Goal: Information Seeking & Learning: Learn about a topic

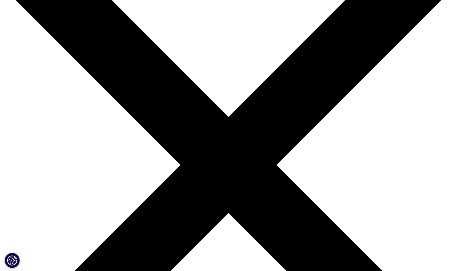
scroll to position [70, 0]
drag, startPoint x: 336, startPoint y: 243, endPoint x: 335, endPoint y: 140, distance: 102.1
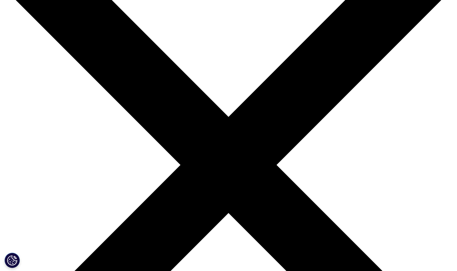
drag, startPoint x: 331, startPoint y: 126, endPoint x: 348, endPoint y: 221, distance: 96.6
drag, startPoint x: 359, startPoint y: 246, endPoint x: 361, endPoint y: 137, distance: 109.4
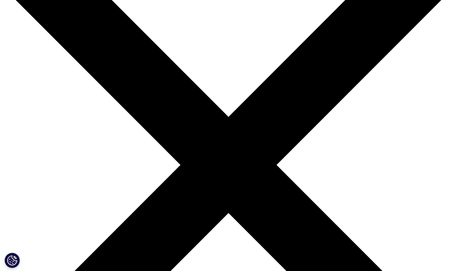
drag, startPoint x: 349, startPoint y: 112, endPoint x: 354, endPoint y: 223, distance: 111.3
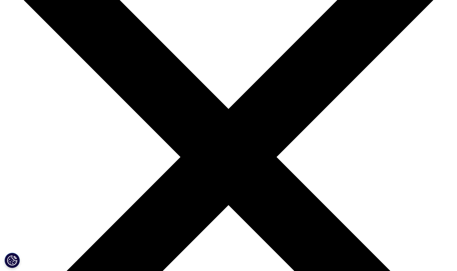
scroll to position [121, 0]
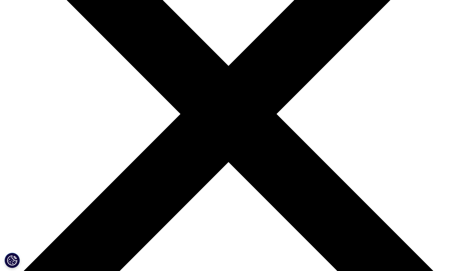
drag, startPoint x: 268, startPoint y: 120, endPoint x: 276, endPoint y: 164, distance: 44.0
drag, startPoint x: 314, startPoint y: 175, endPoint x: 296, endPoint y: 61, distance: 115.6
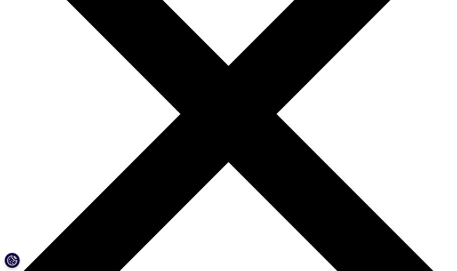
drag, startPoint x: 291, startPoint y: 55, endPoint x: 335, endPoint y: 176, distance: 129.2
drag, startPoint x: 310, startPoint y: 189, endPoint x: 296, endPoint y: 55, distance: 134.5
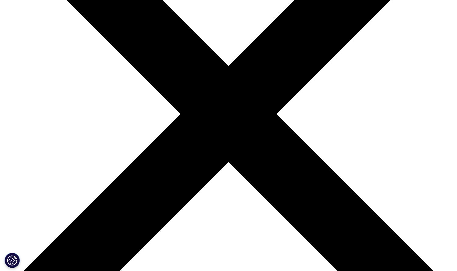
drag, startPoint x: 193, startPoint y: 55, endPoint x: 320, endPoint y: 198, distance: 191.6
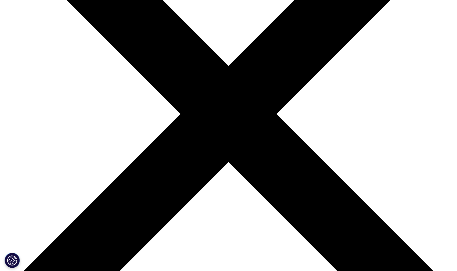
drag, startPoint x: 322, startPoint y: 182, endPoint x: 269, endPoint y: 63, distance: 130.7
drag, startPoint x: 154, startPoint y: 62, endPoint x: 328, endPoint y: 193, distance: 217.4
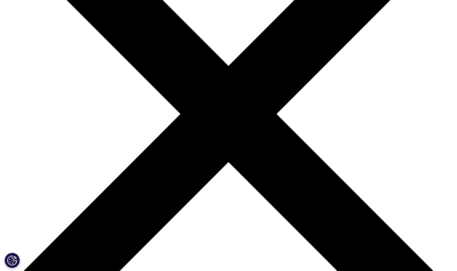
drag, startPoint x: 232, startPoint y: 60, endPoint x: 276, endPoint y: 176, distance: 124.4
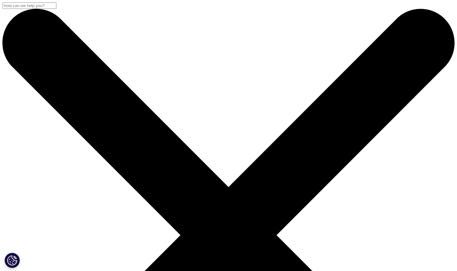
scroll to position [84, 0]
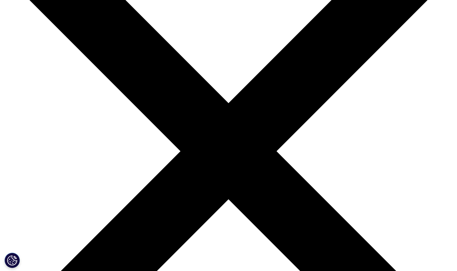
drag, startPoint x: 266, startPoint y: 96, endPoint x: 282, endPoint y: 184, distance: 89.5
drag, startPoint x: 319, startPoint y: 221, endPoint x: 301, endPoint y: 126, distance: 97.2
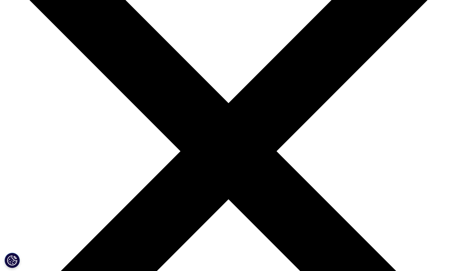
drag, startPoint x: 151, startPoint y: 97, endPoint x: 272, endPoint y: 239, distance: 186.9
drag, startPoint x: 166, startPoint y: 101, endPoint x: 229, endPoint y: 218, distance: 132.9
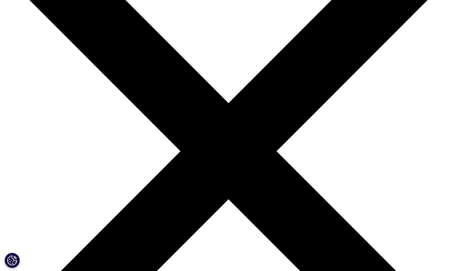
drag, startPoint x: 290, startPoint y: 243, endPoint x: 204, endPoint y: 145, distance: 130.2
